Goal: Navigation & Orientation: Find specific page/section

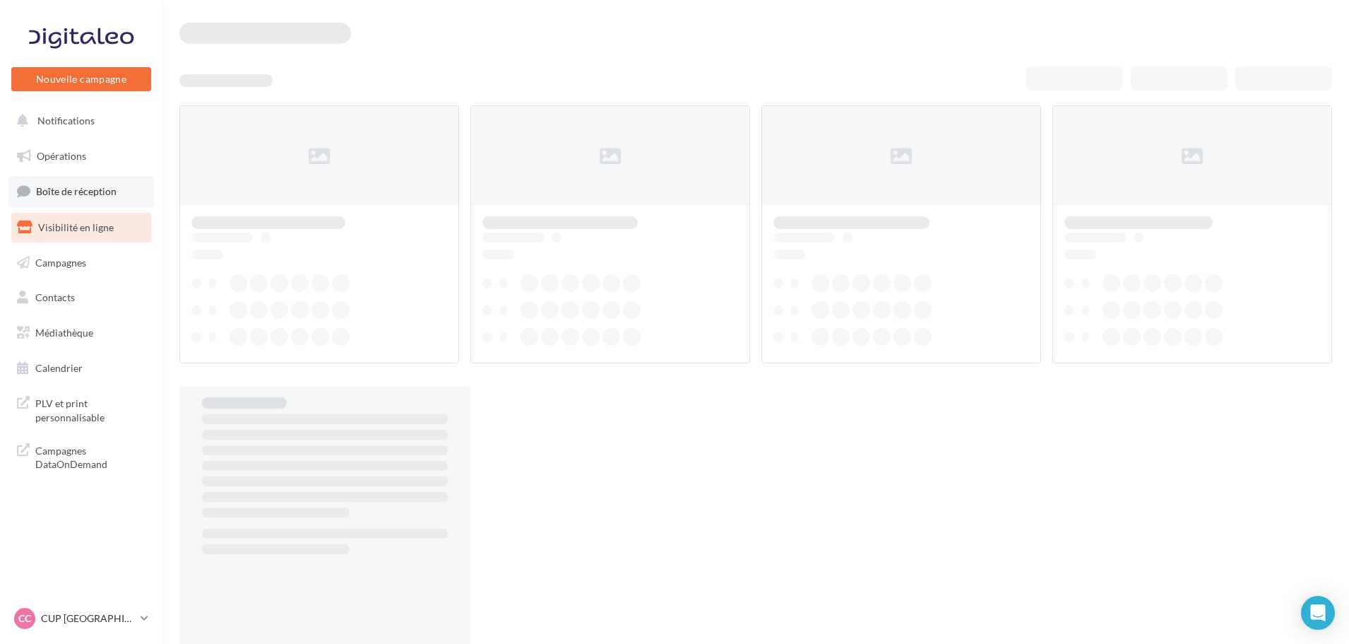
click at [106, 199] on link "Boîte de réception" at bounding box center [81, 191] width 146 height 30
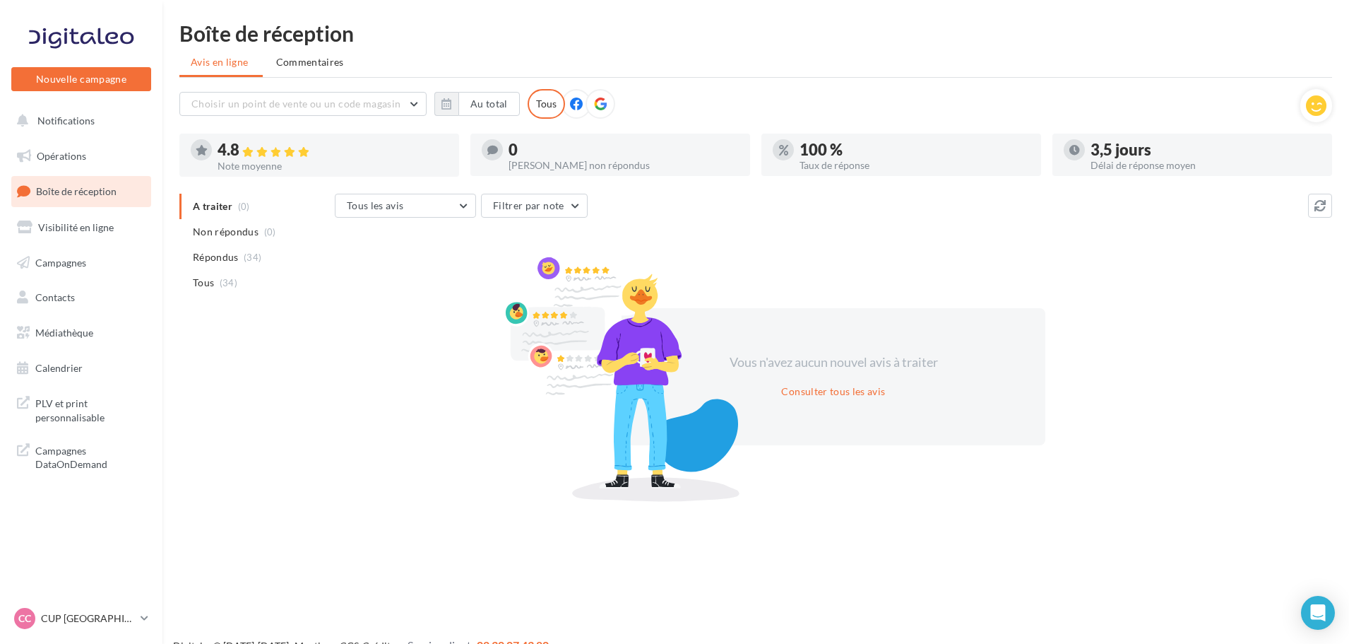
click at [88, 603] on nav "Nouvelle campagne Nouvelle campagne Notifications Opérations Boîte de réception…" at bounding box center [81, 322] width 162 height 644
click at [102, 620] on p "CUP [GEOGRAPHIC_DATA]" at bounding box center [88, 618] width 94 height 14
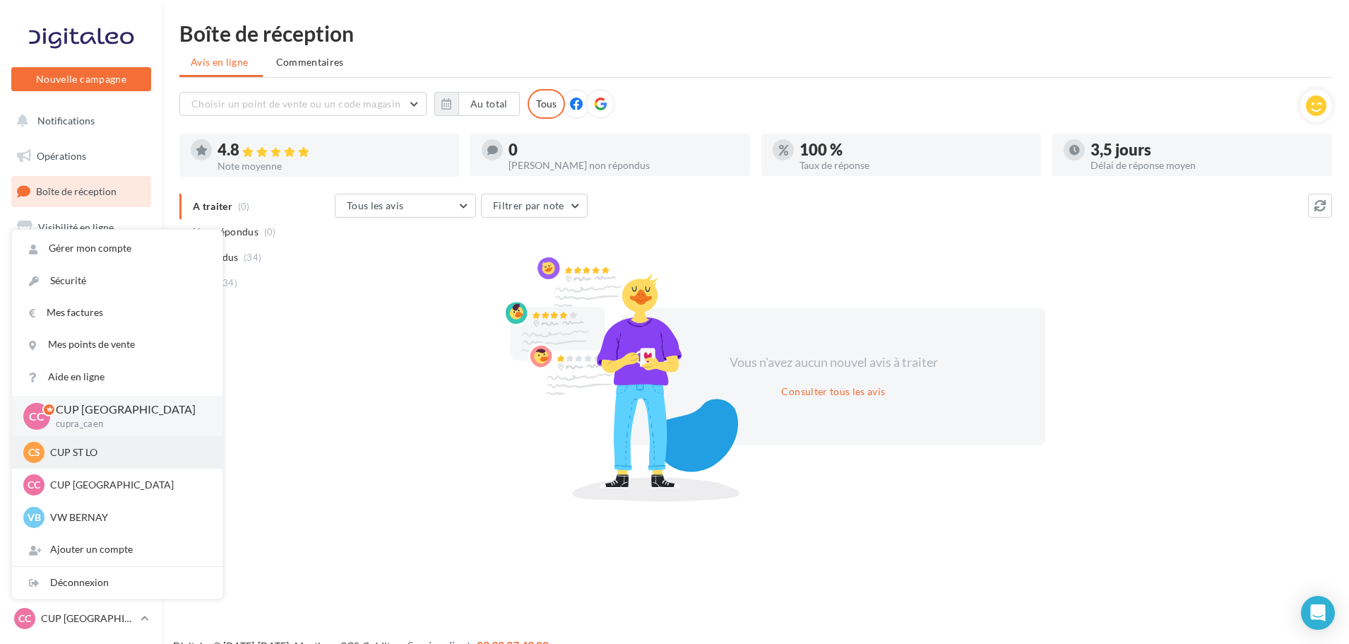
click at [97, 446] on p "CUP ST LO" at bounding box center [127, 452] width 155 height 14
